Goal: Task Accomplishment & Management: Manage account settings

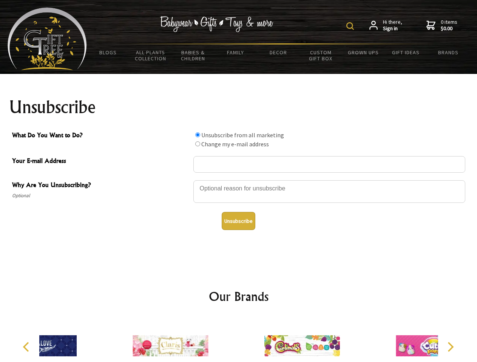
click at [351, 26] on img at bounding box center [350, 26] width 8 height 8
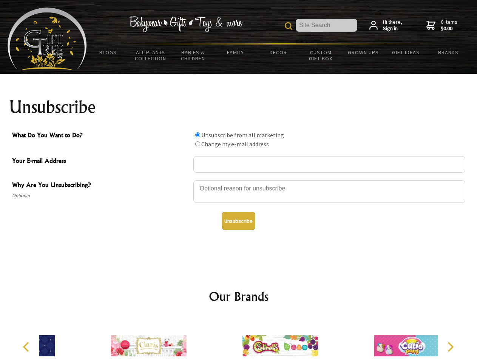
click at [239, 180] on div at bounding box center [329, 193] width 272 height 26
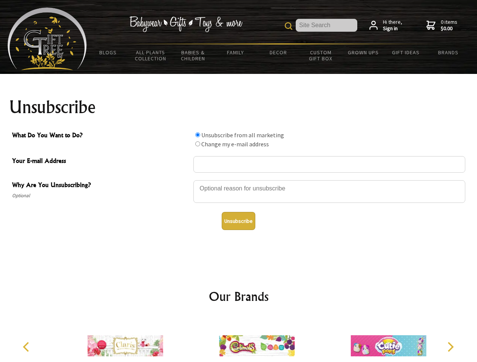
click at [197, 135] on input "What Do You Want to Do?" at bounding box center [197, 134] width 5 height 5
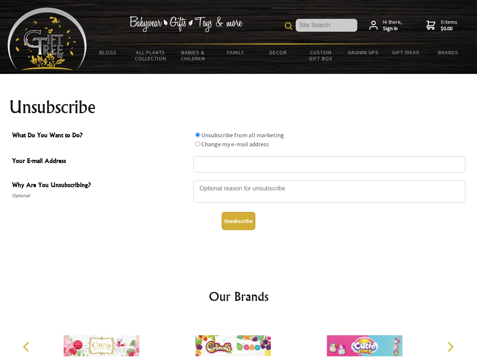
click at [197, 144] on input "What Do You Want to Do?" at bounding box center [197, 144] width 5 height 5
radio input "true"
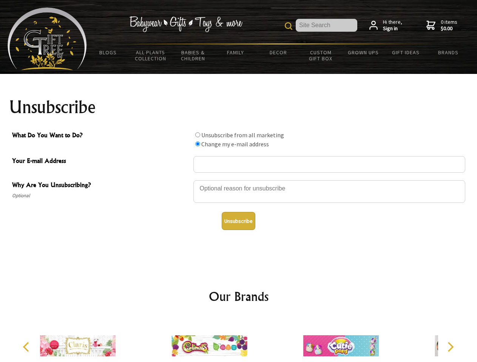
click at [238, 221] on button "Unsubscribe" at bounding box center [239, 221] width 34 height 18
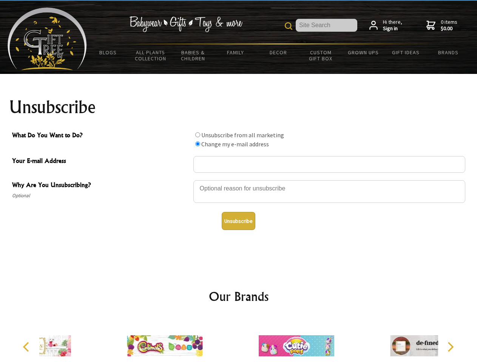
click at [239, 340] on div at bounding box center [295, 347] width 131 height 59
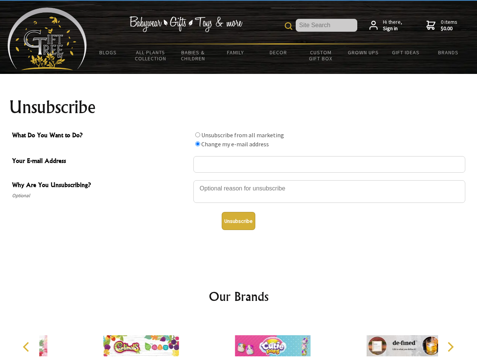
click at [27, 347] on icon "Previous" at bounding box center [27, 347] width 10 height 10
click at [450, 347] on icon "Next" at bounding box center [450, 347] width 10 height 10
